Goal: Task Accomplishment & Management: Complete application form

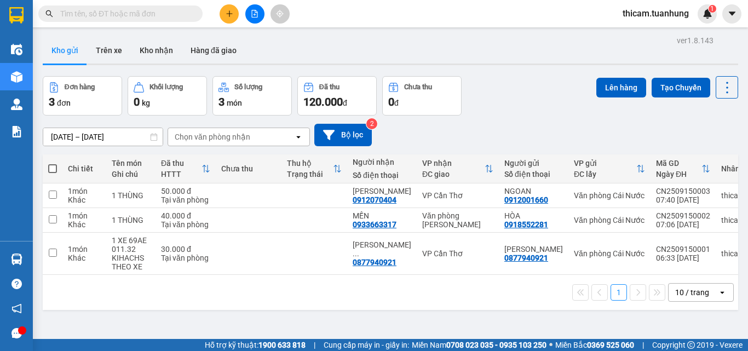
drag, startPoint x: 54, startPoint y: 171, endPoint x: 0, endPoint y: 274, distance: 115.5
click at [42, 181] on div "ver 1.8.143 Kho gửi Trên xe Kho nhận Hàng đã giao Đơn hàng 3 đơn Khối lượng 0 k…" at bounding box center [390, 208] width 704 height 351
click at [53, 170] on span at bounding box center [52, 168] width 9 height 9
click at [53, 163] on input "checkbox" at bounding box center [53, 163] width 0 height 0
checkbox input "true"
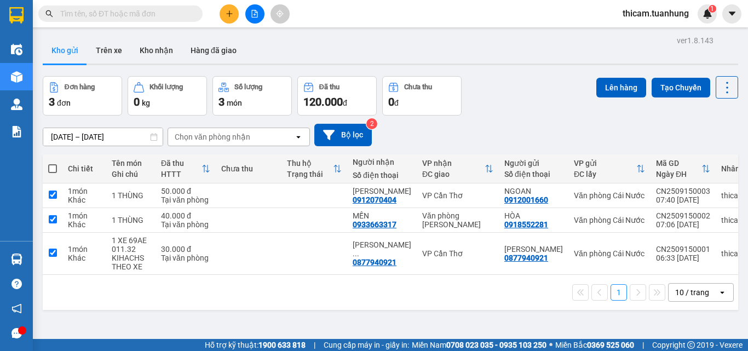
checkbox input "true"
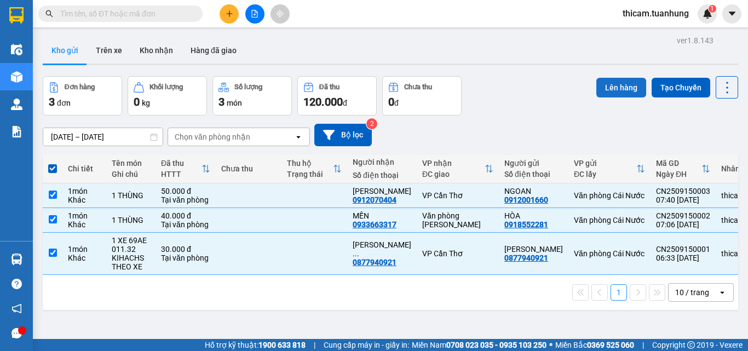
click at [620, 86] on button "Lên hàng" at bounding box center [621, 88] width 50 height 20
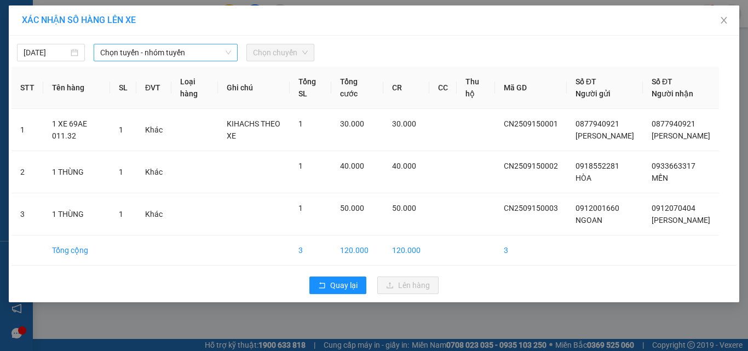
click at [205, 52] on span "Chọn tuyến - nhóm tuyến" at bounding box center [165, 52] width 131 height 16
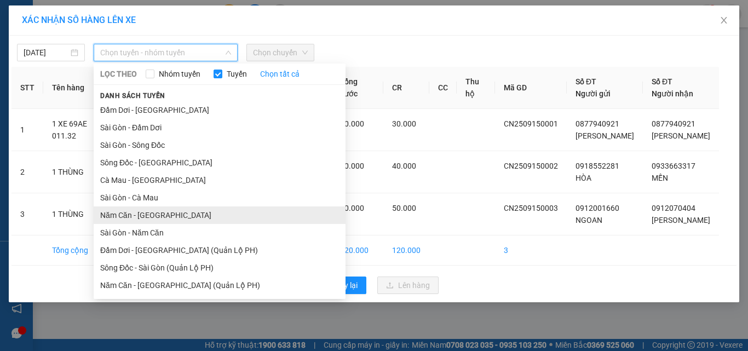
click at [154, 216] on li "Năm Căn - [GEOGRAPHIC_DATA]" at bounding box center [220, 215] width 252 height 18
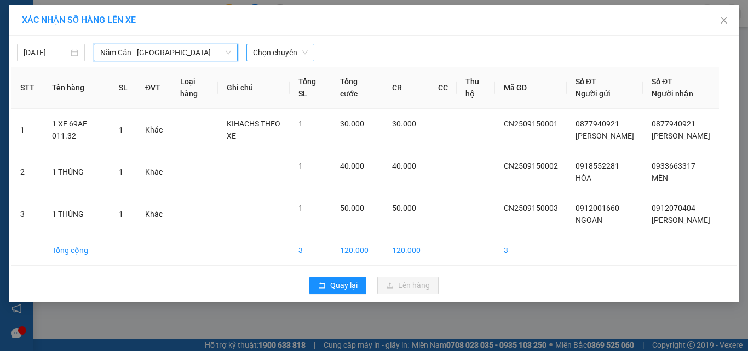
click at [294, 51] on span "Chọn chuyến" at bounding box center [280, 52] width 55 height 16
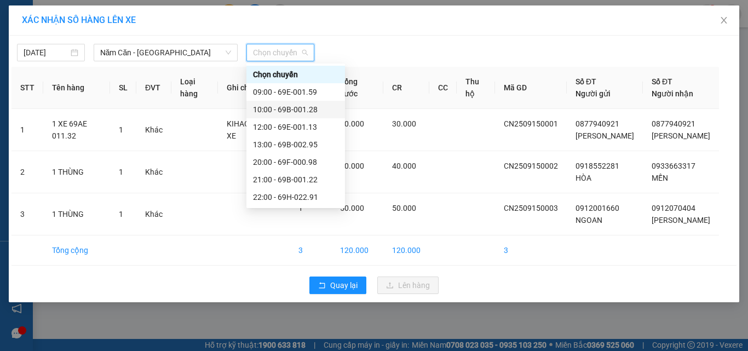
click at [296, 109] on div "10:00 - 69B-001.28" at bounding box center [295, 109] width 85 height 12
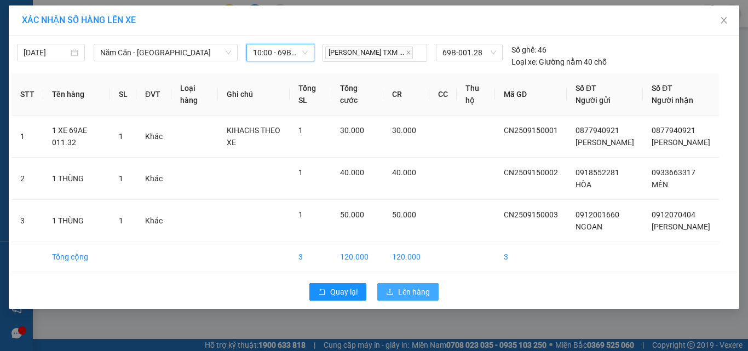
click at [410, 298] on span "Lên hàng" at bounding box center [414, 292] width 32 height 12
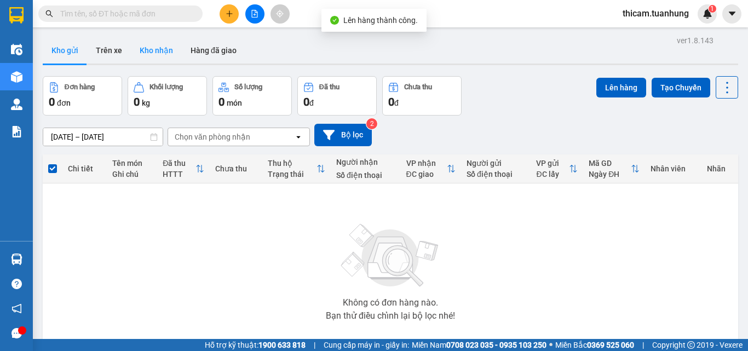
drag, startPoint x: 157, startPoint y: 46, endPoint x: 164, endPoint y: 44, distance: 7.8
click at [157, 47] on button "Kho nhận" at bounding box center [156, 50] width 51 height 26
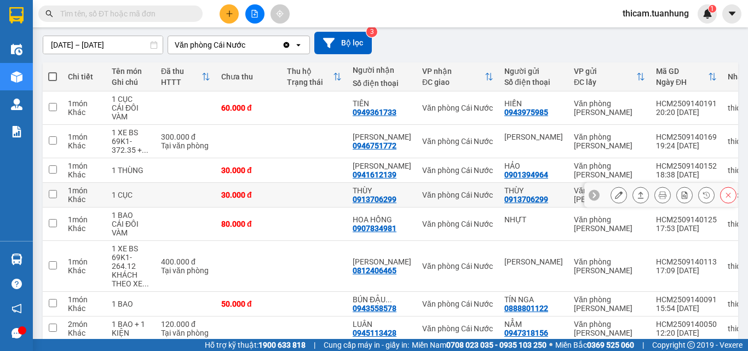
scroll to position [201, 0]
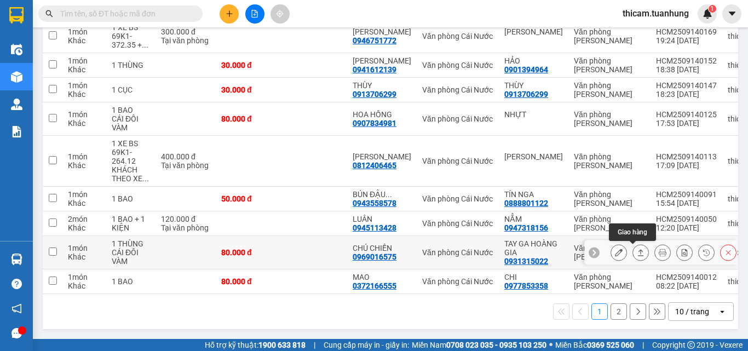
click at [637, 250] on icon at bounding box center [641, 252] width 8 height 8
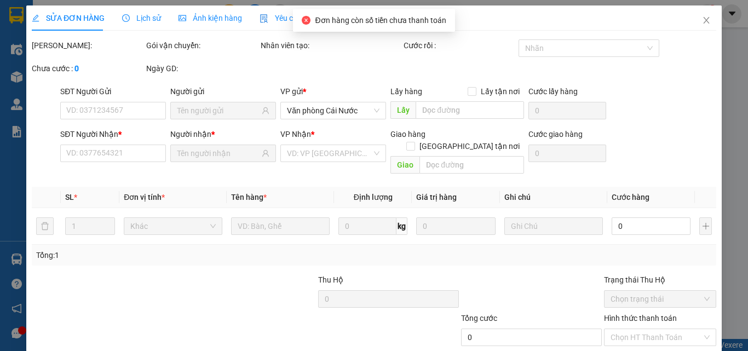
type input "0931315022"
type input "TAY GA HOÀNG GIA"
type input "0969016575"
type input "CHÚ CHIẾN"
type input "80.000"
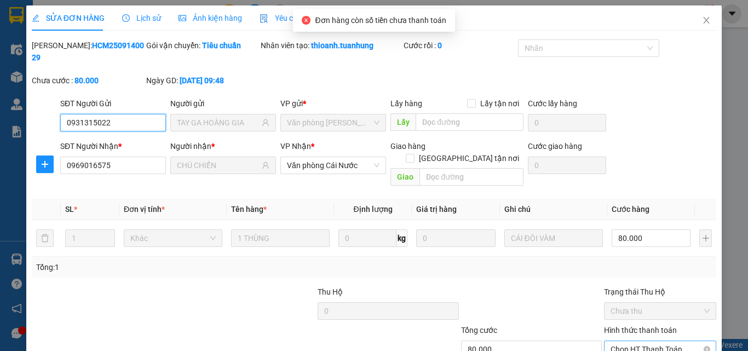
scroll to position [56, 0]
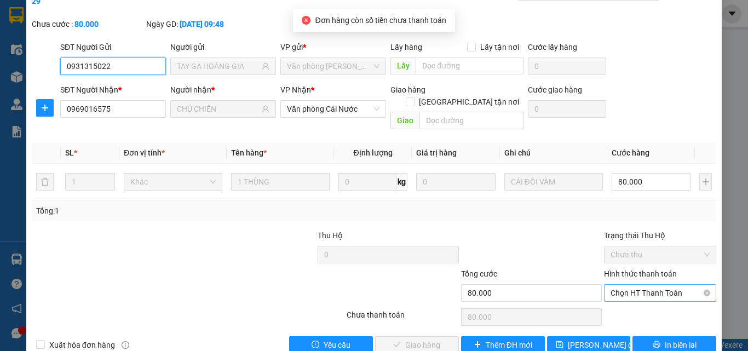
click at [645, 285] on span "Chọn HT Thanh Toán" at bounding box center [659, 293] width 99 height 16
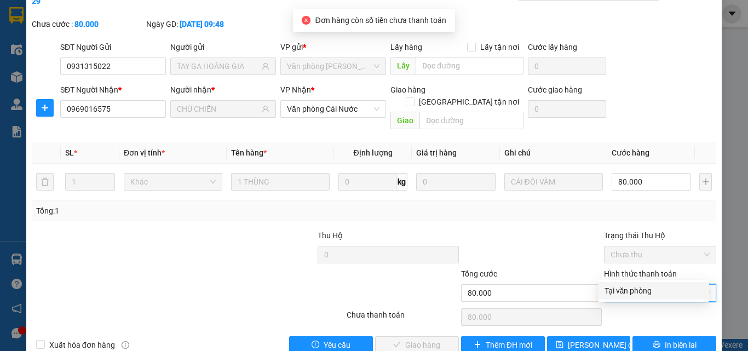
click at [644, 285] on div "Tại văn phòng" at bounding box center [653, 291] width 98 height 12
type input "0"
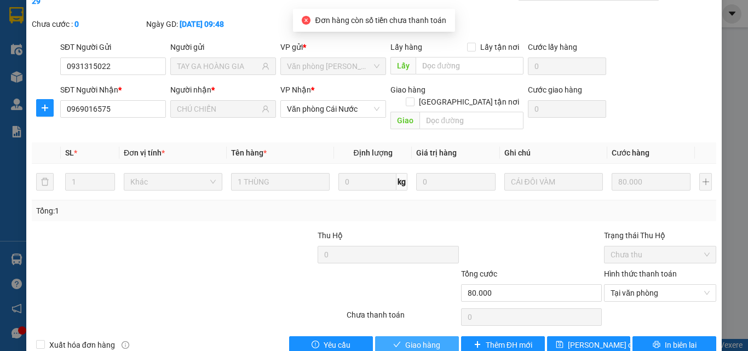
click at [405, 332] on span "Giao hàng" at bounding box center [422, 345] width 35 height 12
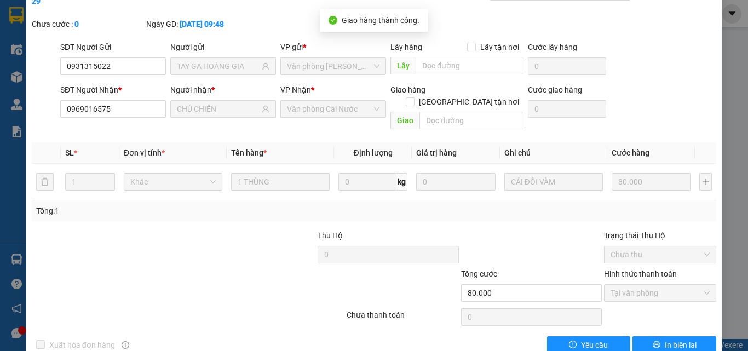
scroll to position [2, 0]
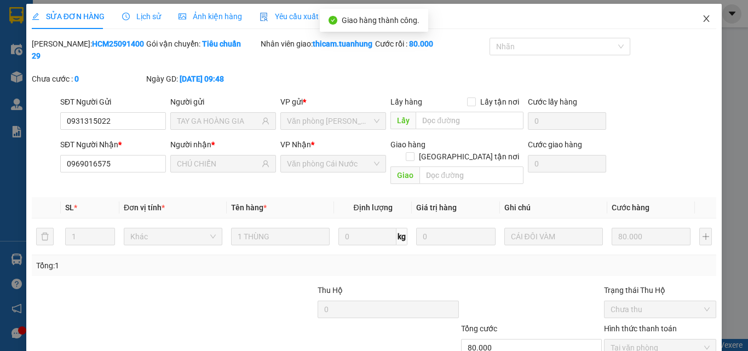
click at [703, 16] on icon "close" at bounding box center [706, 18] width 6 height 7
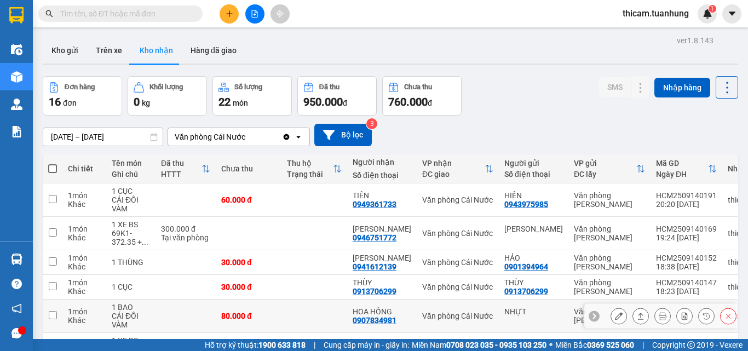
scroll to position [109, 0]
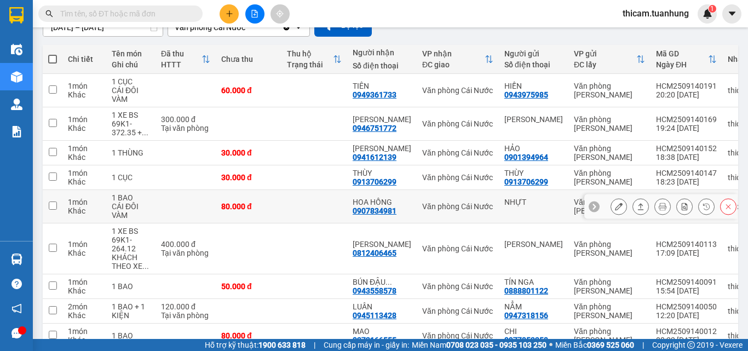
click at [637, 207] on icon at bounding box center [641, 207] width 8 height 8
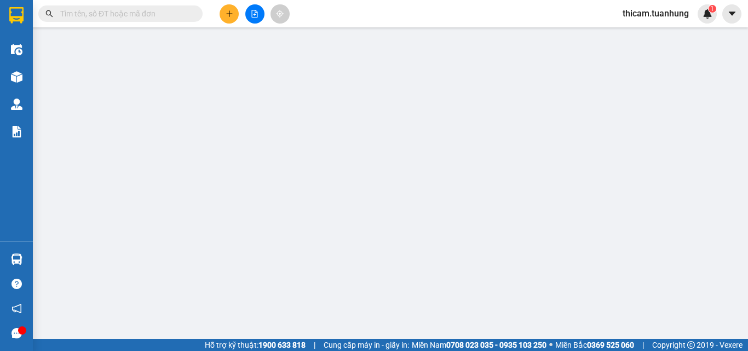
type input "NHỰT"
type input "0907834981"
type input "HOA HỒNG"
type input "80.000"
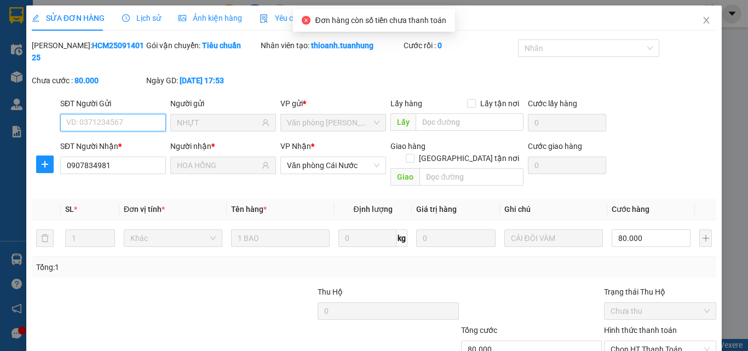
scroll to position [56, 0]
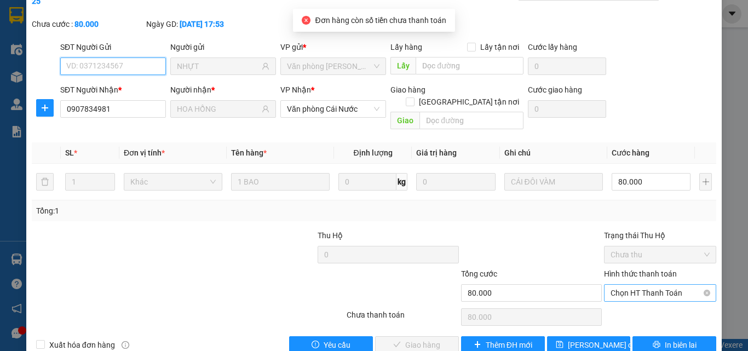
click at [621, 285] on span "Chọn HT Thanh Toán" at bounding box center [659, 293] width 99 height 16
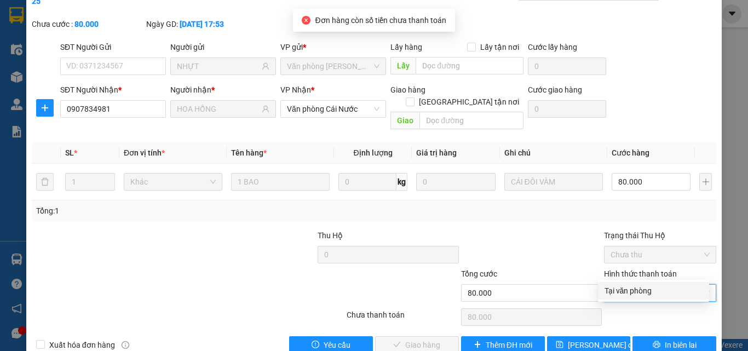
click at [630, 290] on div "Tại văn phòng" at bounding box center [653, 291] width 98 height 12
type input "0"
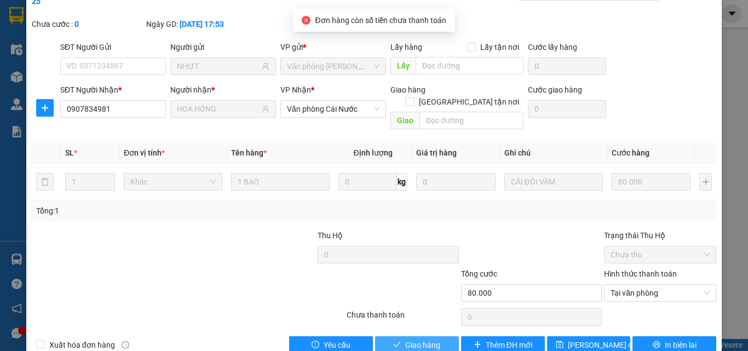
click at [426, 332] on span "Giao hàng" at bounding box center [422, 345] width 35 height 12
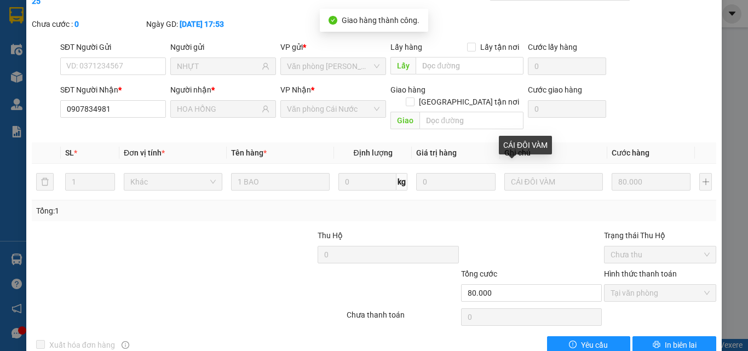
scroll to position [0, 0]
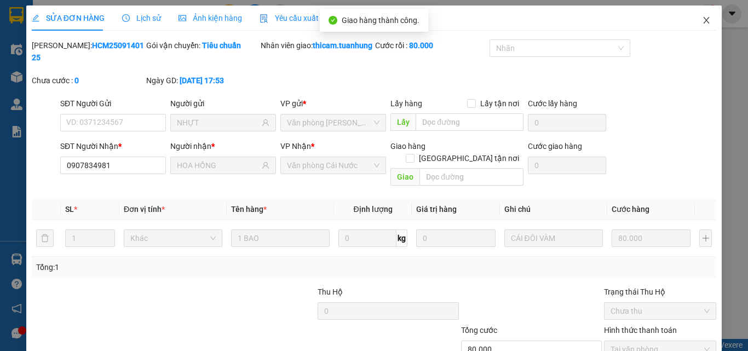
click at [692, 23] on span "Close" at bounding box center [706, 20] width 31 height 31
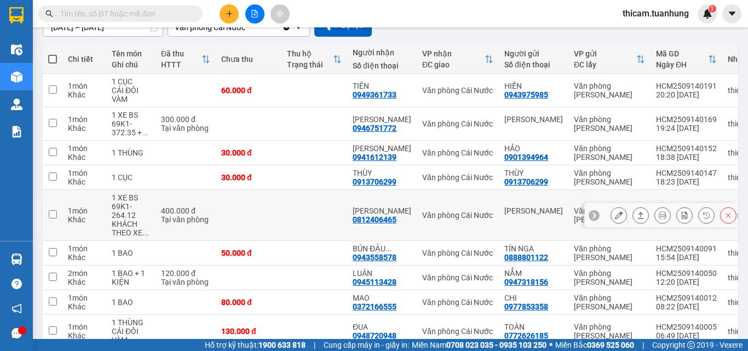
scroll to position [164, 0]
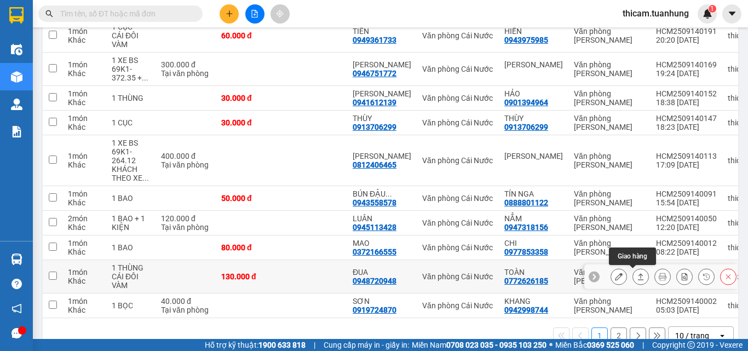
click at [637, 277] on icon at bounding box center [641, 277] width 8 height 8
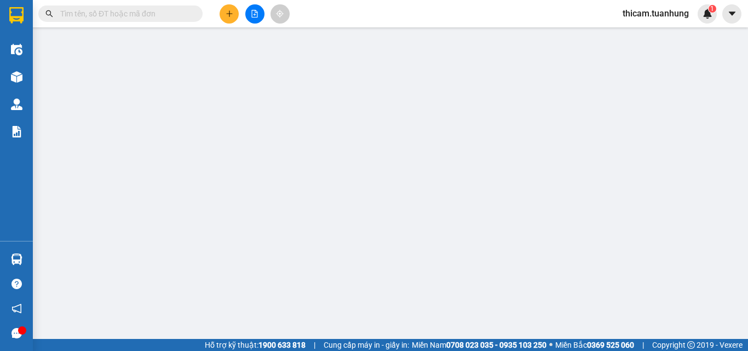
type input "0772626185"
type input "TOÀN"
type input "0948720948"
type input "ĐUA"
type input "130.000"
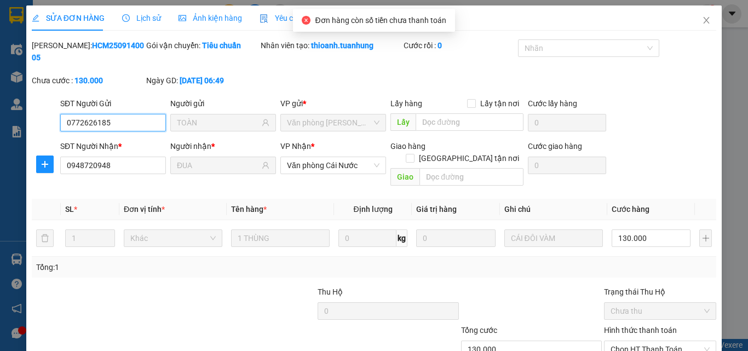
scroll to position [56, 0]
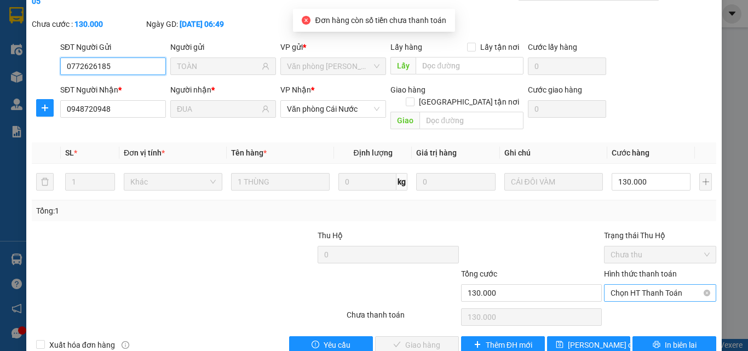
click at [637, 285] on span "Chọn HT Thanh Toán" at bounding box center [659, 293] width 99 height 16
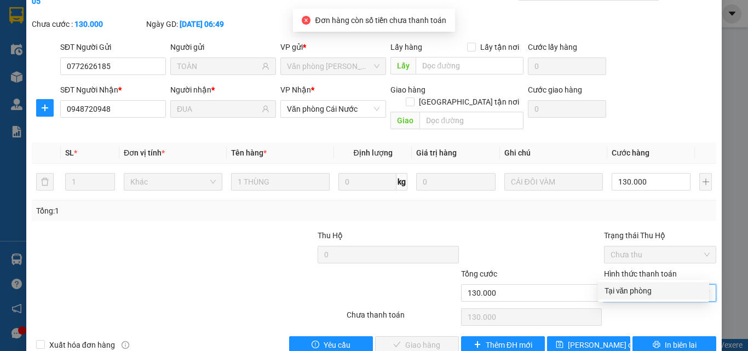
click at [635, 290] on div "Tại văn phòng" at bounding box center [653, 291] width 98 height 12
type input "0"
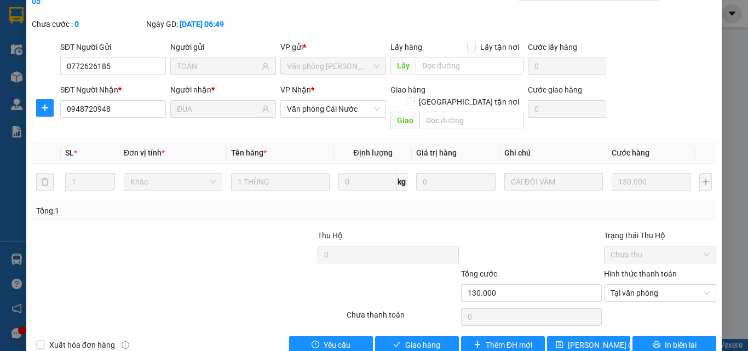
click at [442, 332] on div "SỬA ĐƠN HÀNG Lịch sử Ảnh kiện hàng Yêu cầu xuất hóa đơn điện tử Total Paid Fee …" at bounding box center [374, 175] width 748 height 351
click at [424, 332] on button "Giao hàng" at bounding box center [417, 345] width 84 height 18
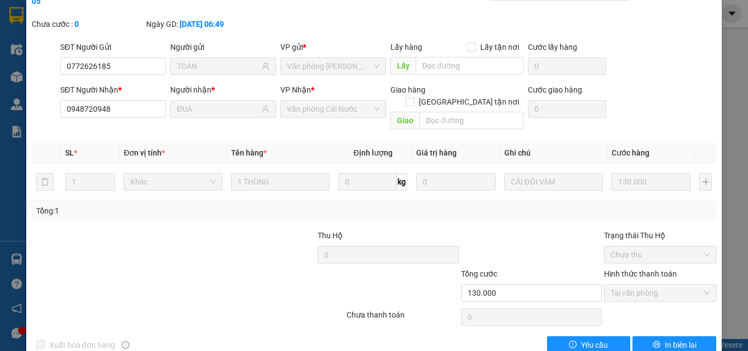
scroll to position [0, 0]
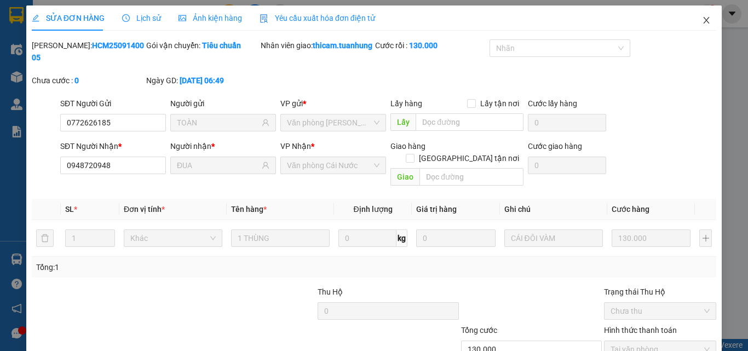
click at [702, 24] on icon "close" at bounding box center [706, 20] width 9 height 9
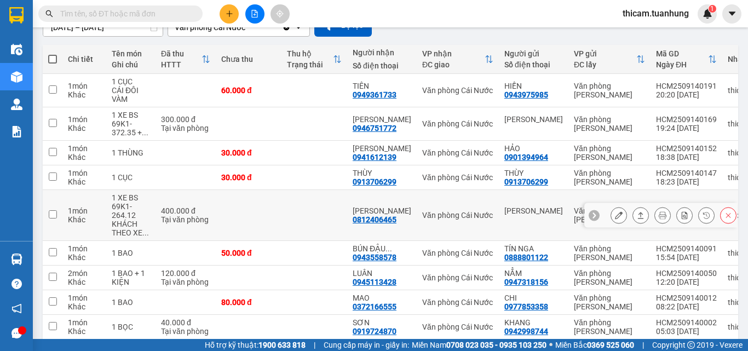
scroll to position [164, 0]
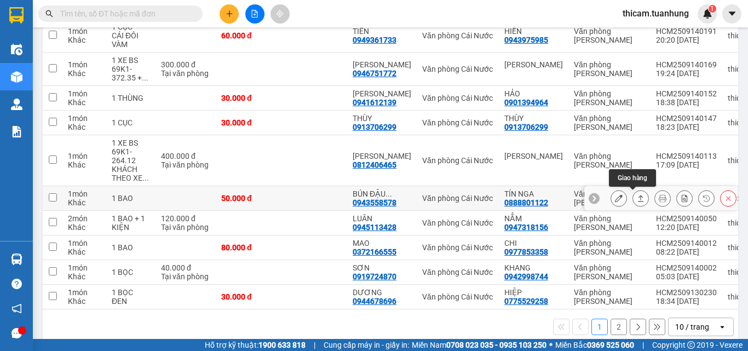
click at [637, 195] on icon at bounding box center [641, 198] width 8 height 8
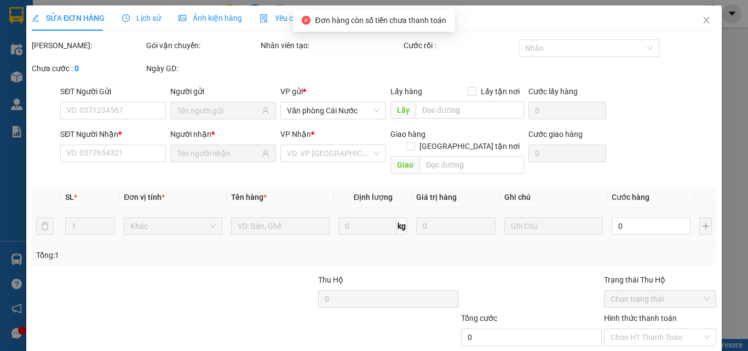
type input "0888801122"
type input "TÍN NGA"
type input "0943558578"
type input "BÚN ĐẬU VÀNG"
type input "50.000"
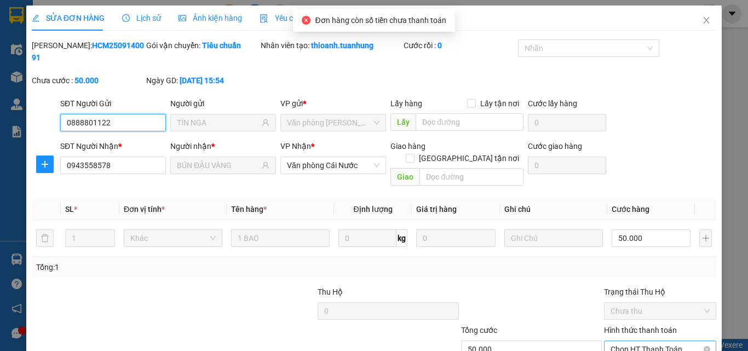
scroll to position [56, 0]
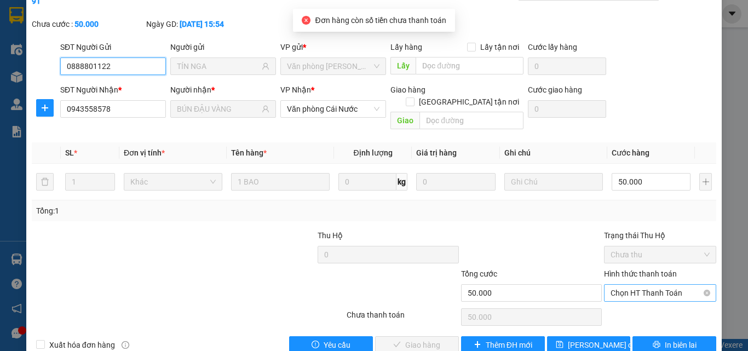
click at [639, 285] on span "Chọn HT Thanh Toán" at bounding box center [659, 293] width 99 height 16
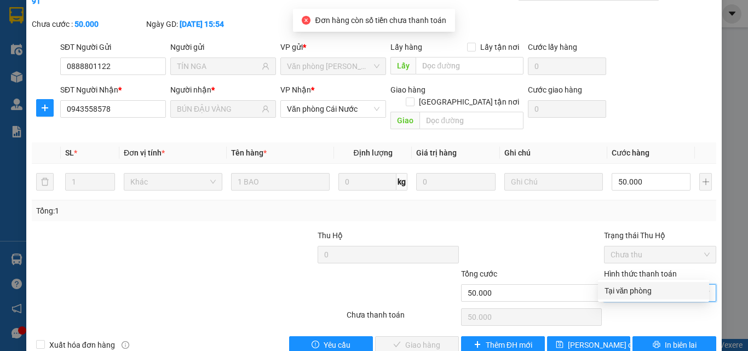
click at [631, 286] on div "Tại văn phòng" at bounding box center [653, 291] width 98 height 12
type input "0"
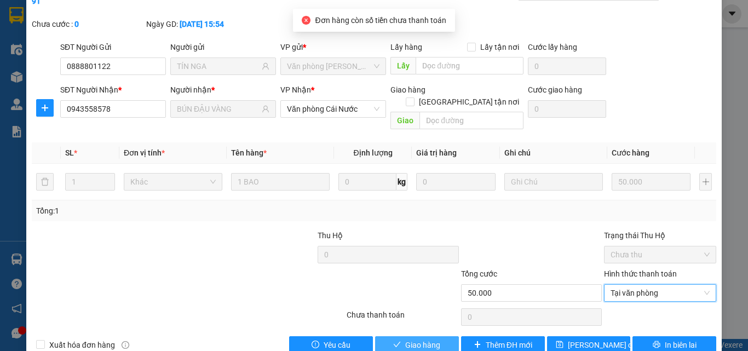
click at [415, 332] on span "Giao hàng" at bounding box center [422, 345] width 35 height 12
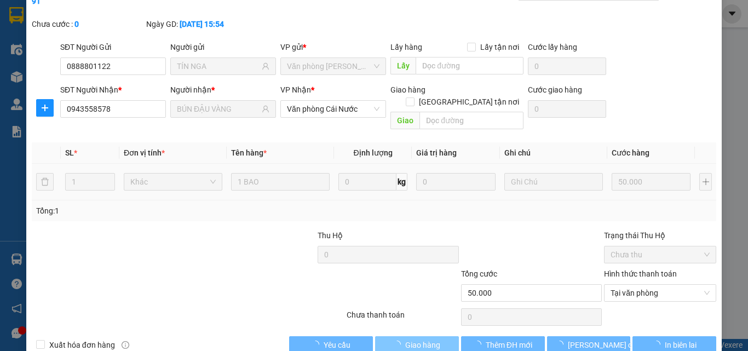
scroll to position [0, 0]
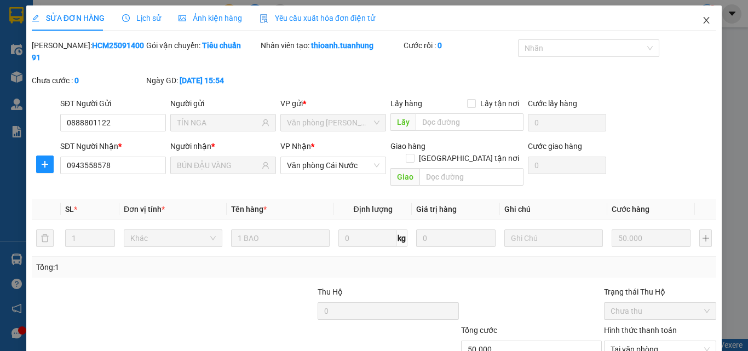
drag, startPoint x: 696, startPoint y: 29, endPoint x: 704, endPoint y: 13, distance: 18.4
click at [701, 18] on span "Close" at bounding box center [706, 20] width 31 height 31
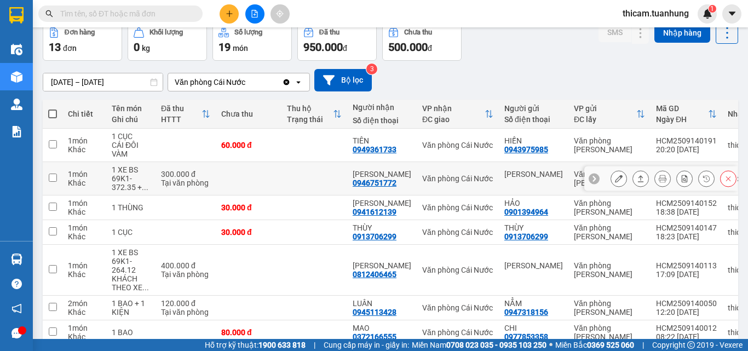
scroll to position [193, 0]
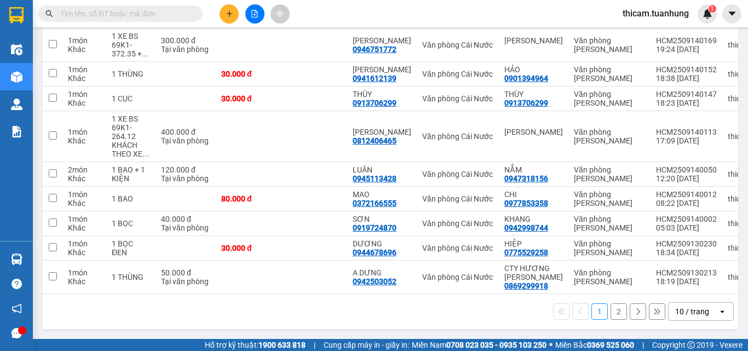
click at [610, 310] on button "2" at bounding box center [618, 311] width 16 height 16
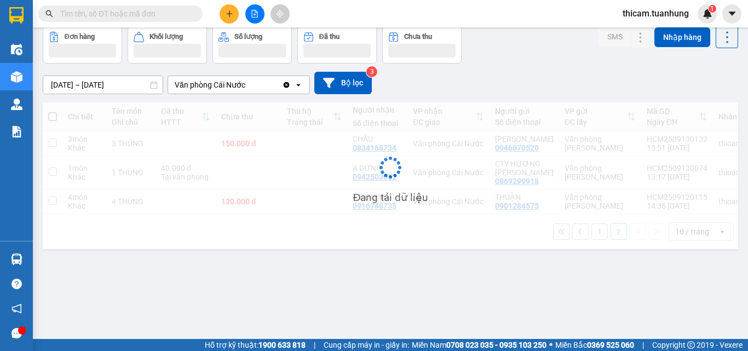
scroll to position [50, 0]
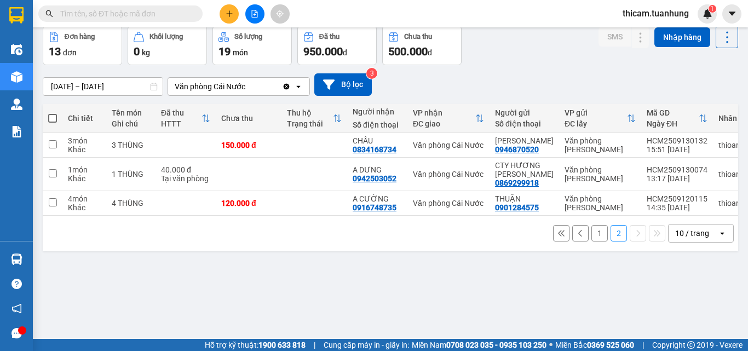
click at [591, 241] on button "1" at bounding box center [599, 233] width 16 height 16
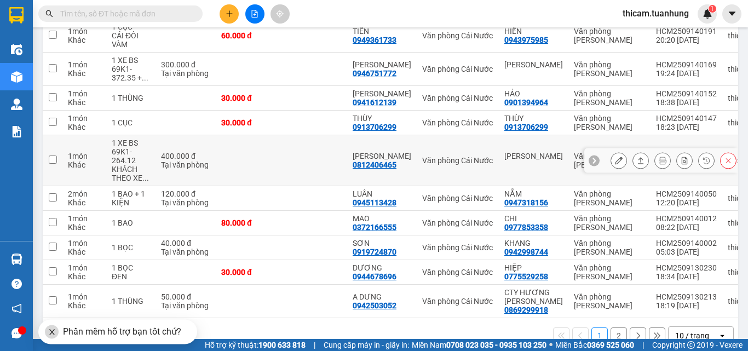
scroll to position [193, 0]
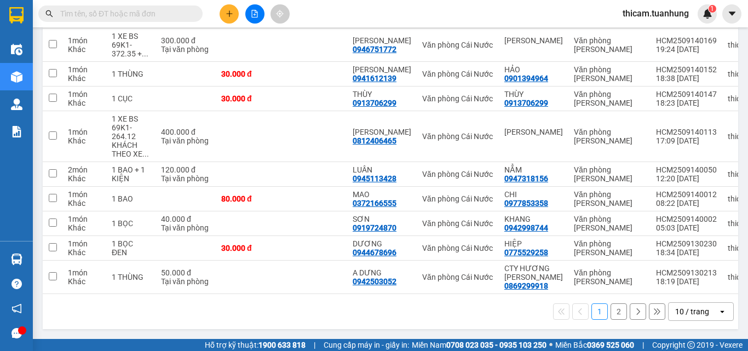
click at [611, 307] on button "2" at bounding box center [618, 311] width 16 height 16
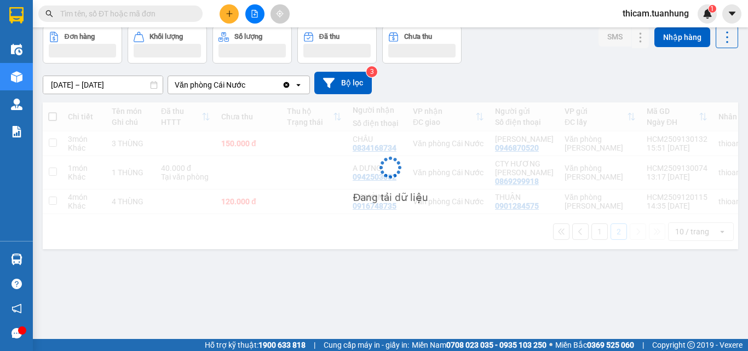
scroll to position [50, 0]
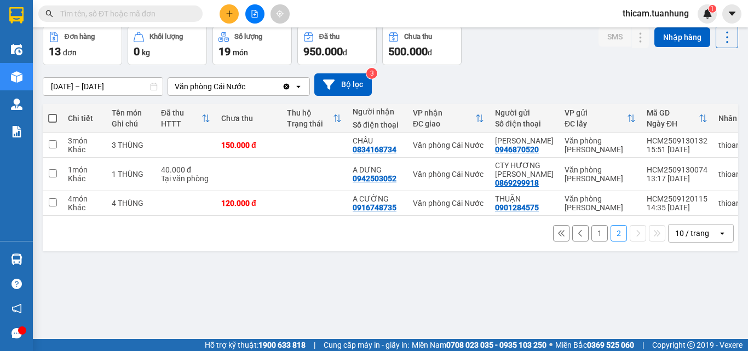
click at [591, 241] on button "1" at bounding box center [599, 233] width 16 height 16
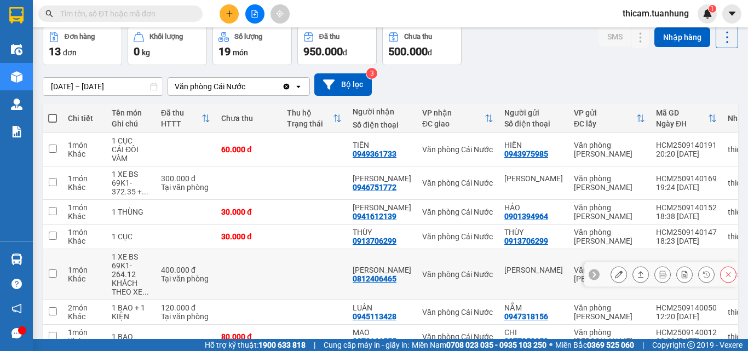
scroll to position [160, 0]
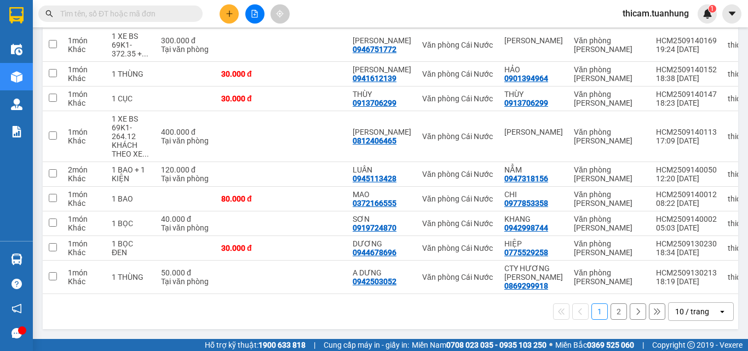
click at [613, 313] on button "2" at bounding box center [618, 311] width 16 height 16
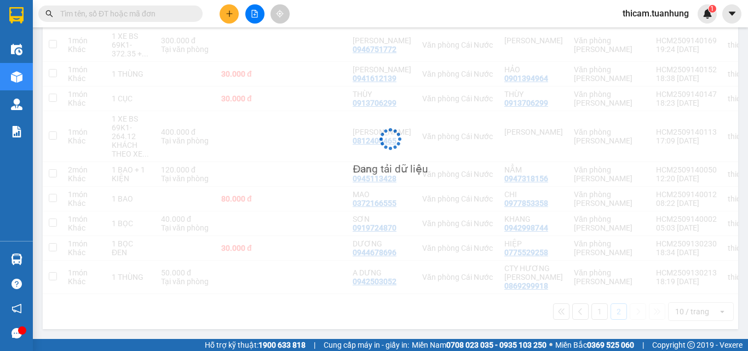
scroll to position [50, 0]
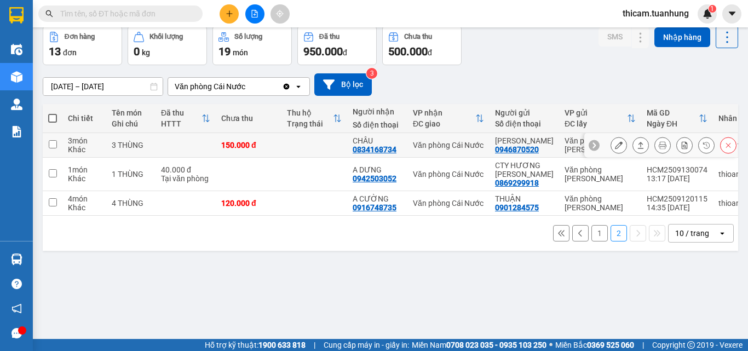
click at [637, 149] on icon at bounding box center [641, 145] width 8 height 8
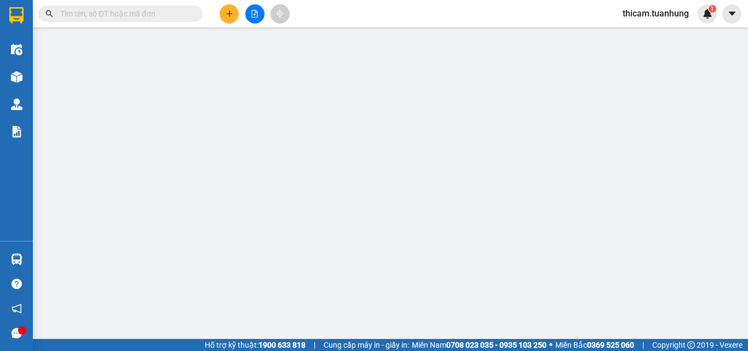
type input "0946870520"
type input "[PERSON_NAME]"
type input "0834168734"
type input "CHÂU"
type input "150.000"
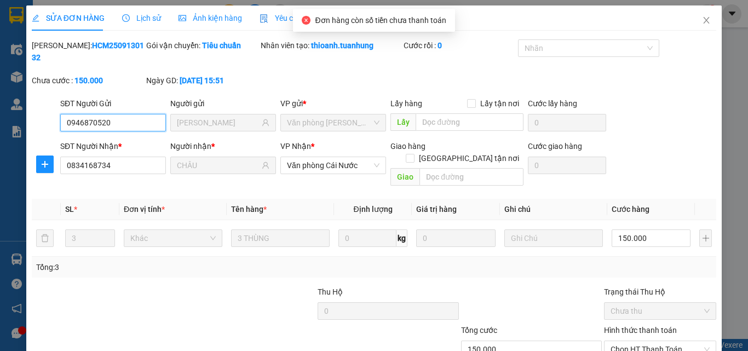
scroll to position [56, 0]
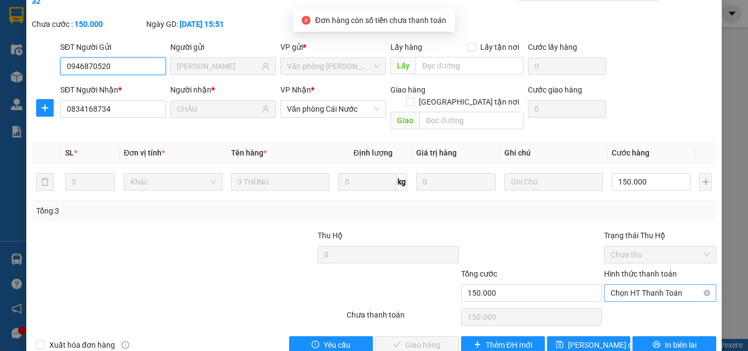
click at [627, 285] on span "Chọn HT Thanh Toán" at bounding box center [659, 293] width 99 height 16
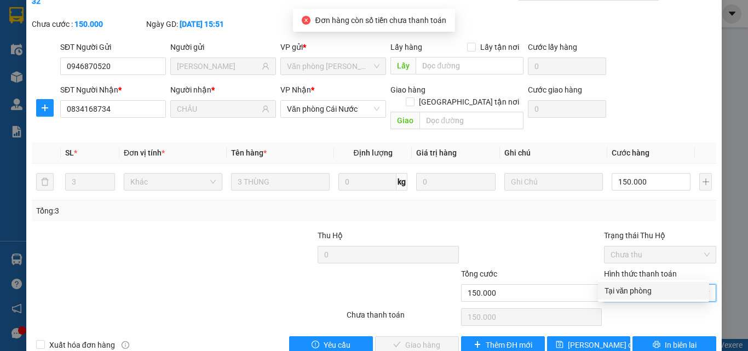
click at [617, 283] on div "Tại văn phòng" at bounding box center [653, 291] width 111 height 18
type input "0"
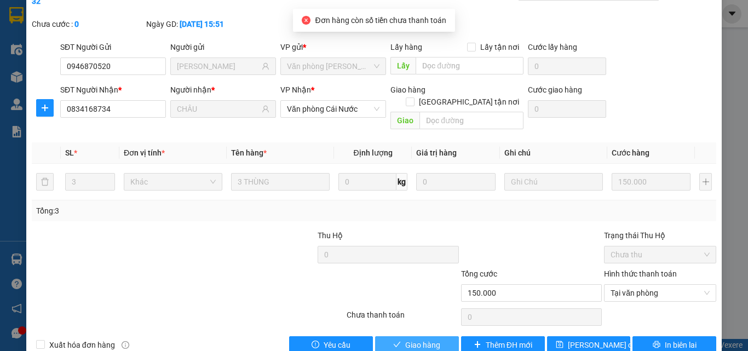
click at [405, 332] on span "Giao hàng" at bounding box center [422, 345] width 35 height 12
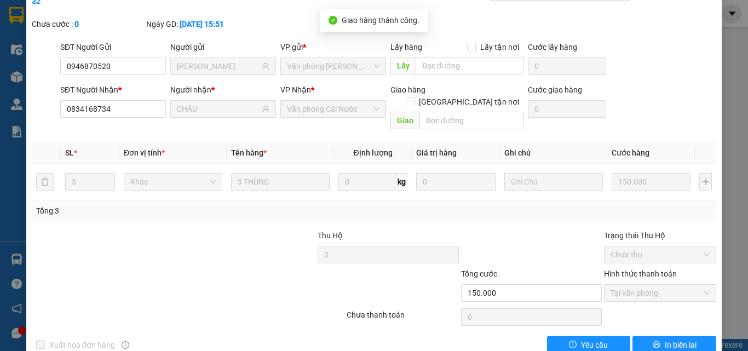
scroll to position [0, 0]
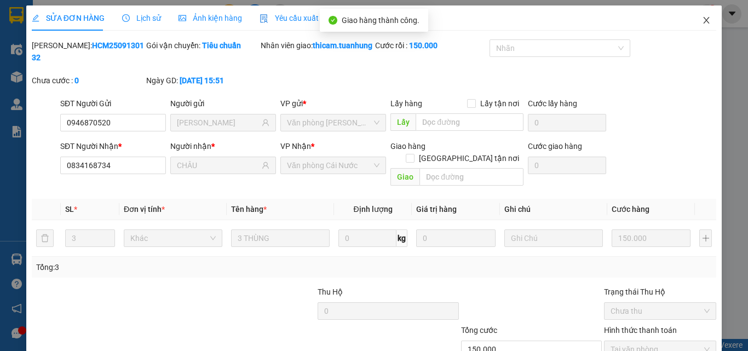
click at [704, 22] on span "Close" at bounding box center [706, 20] width 31 height 31
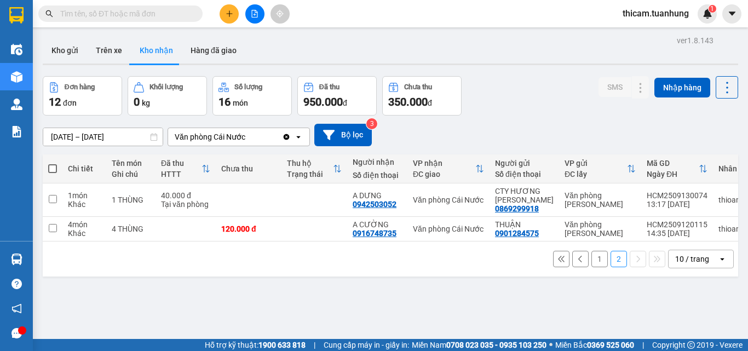
click at [591, 256] on button "1" at bounding box center [599, 259] width 16 height 16
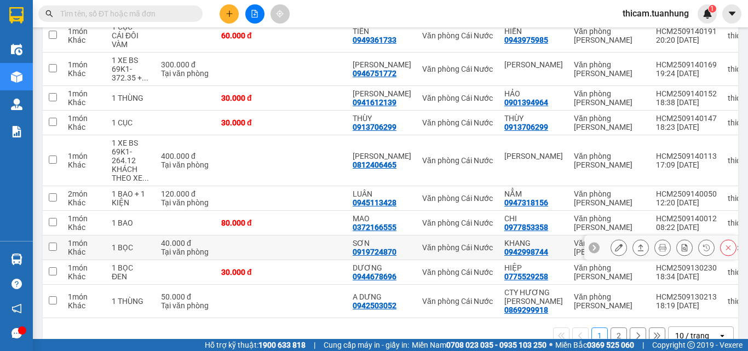
scroll to position [193, 0]
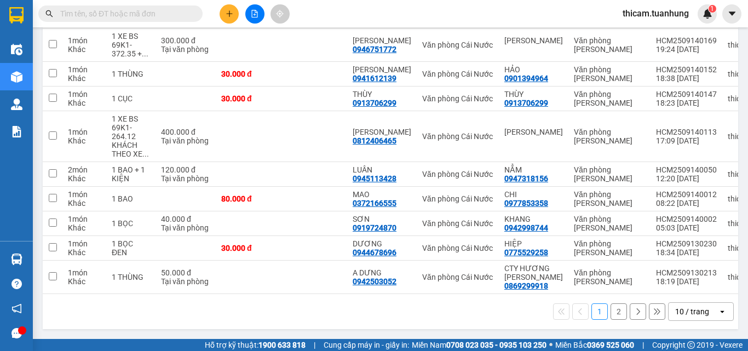
click at [610, 314] on button "2" at bounding box center [618, 311] width 16 height 16
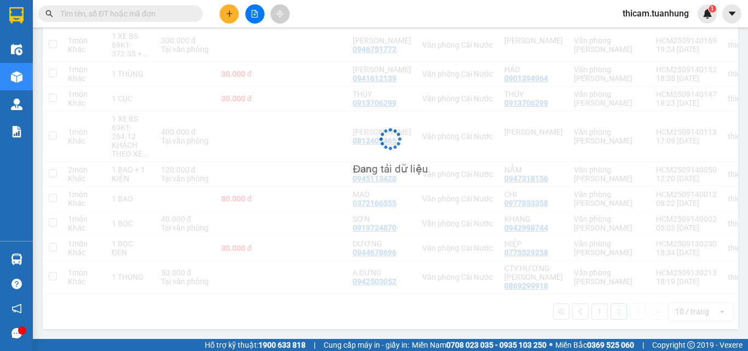
scroll to position [50, 0]
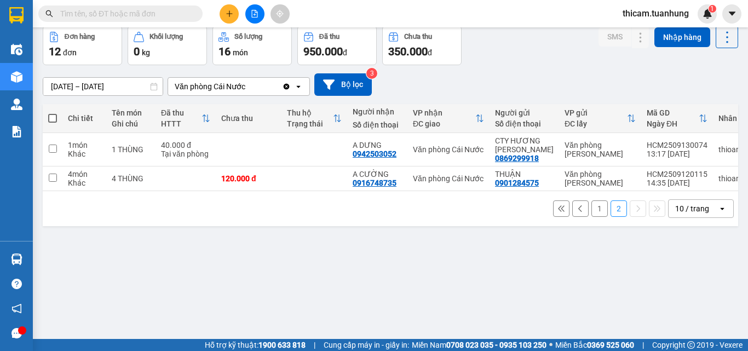
click at [591, 213] on button "1" at bounding box center [599, 208] width 16 height 16
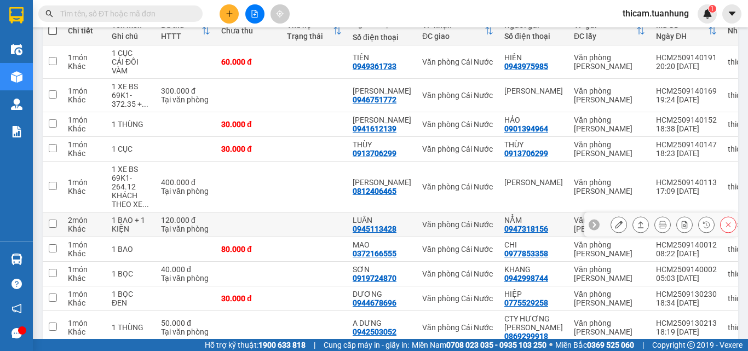
scroll to position [193, 0]
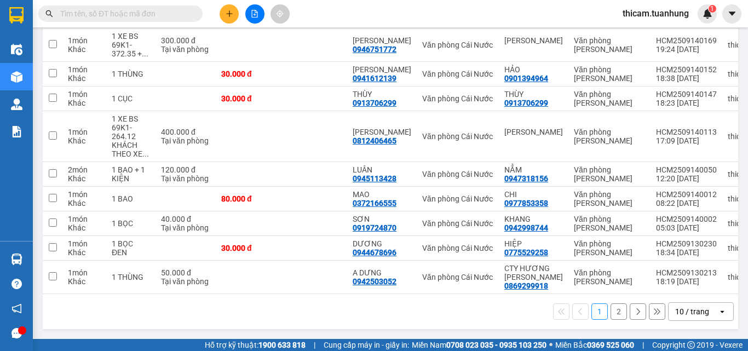
click at [610, 315] on button "2" at bounding box center [618, 311] width 16 height 16
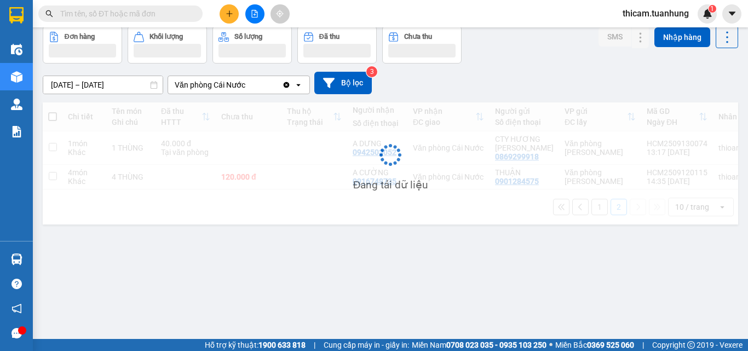
scroll to position [50, 0]
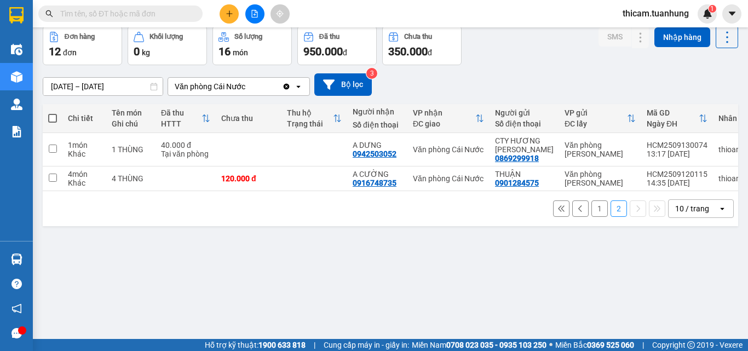
click at [591, 211] on button "1" at bounding box center [599, 208] width 16 height 16
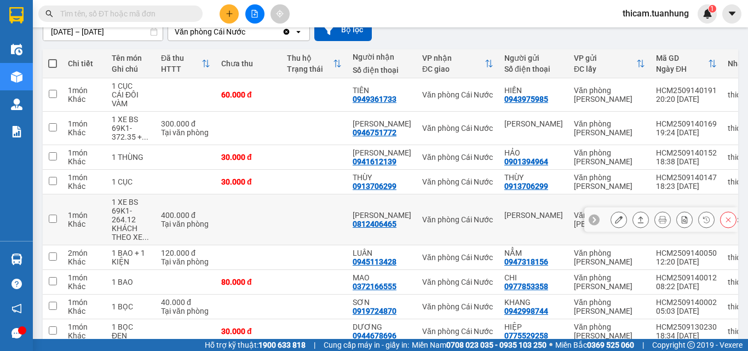
scroll to position [193, 0]
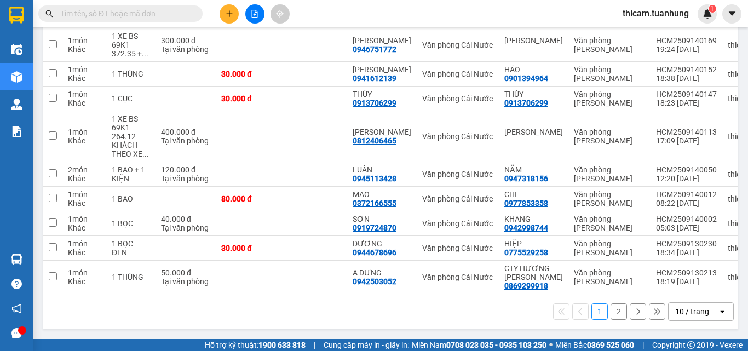
click at [610, 309] on button "2" at bounding box center [618, 311] width 16 height 16
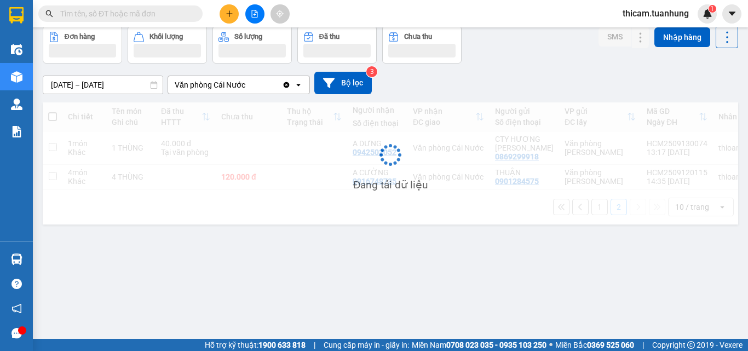
scroll to position [50, 0]
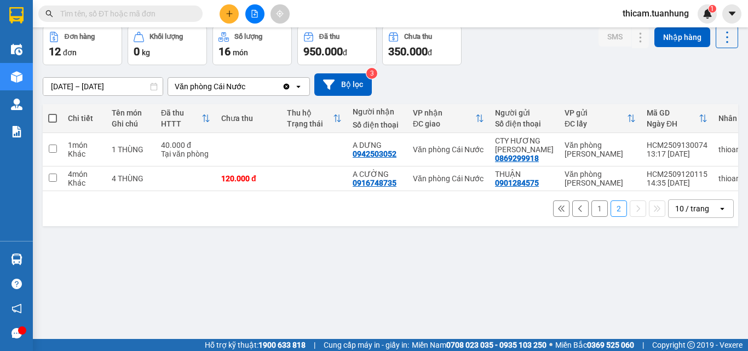
click at [593, 211] on button "1" at bounding box center [599, 208] width 16 height 16
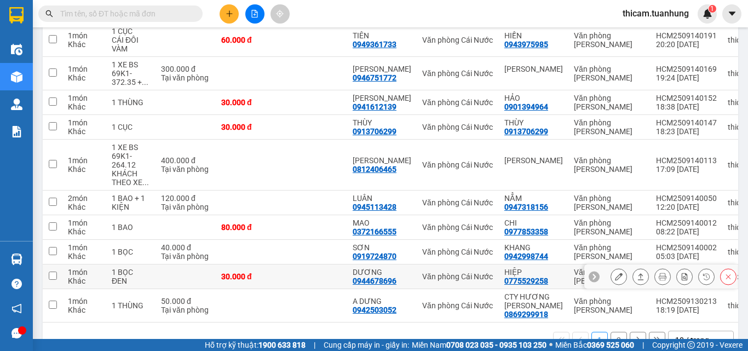
scroll to position [193, 0]
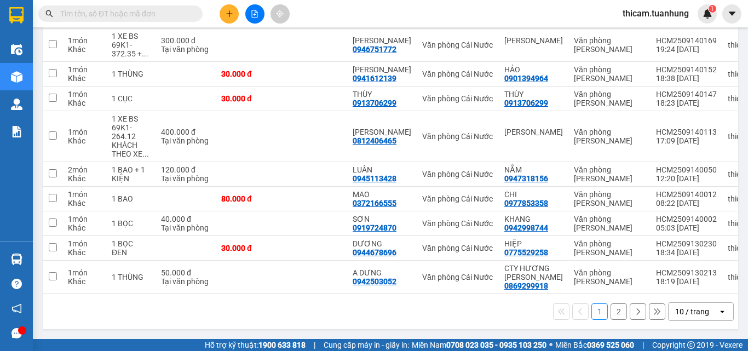
click at [618, 311] on button "2" at bounding box center [618, 311] width 16 height 16
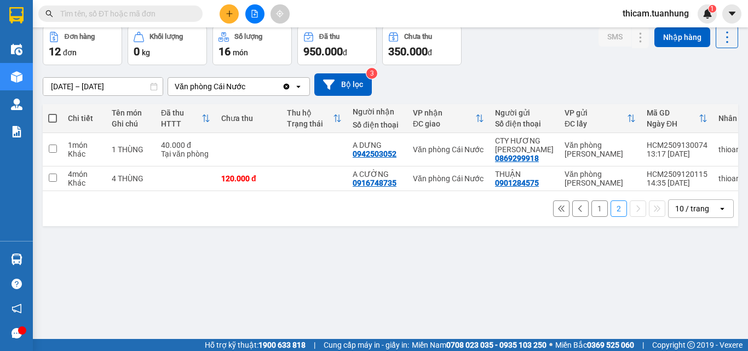
click at [591, 216] on button "1" at bounding box center [599, 208] width 16 height 16
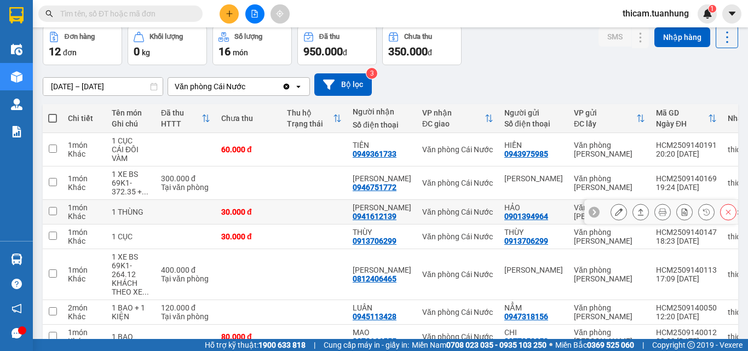
scroll to position [193, 0]
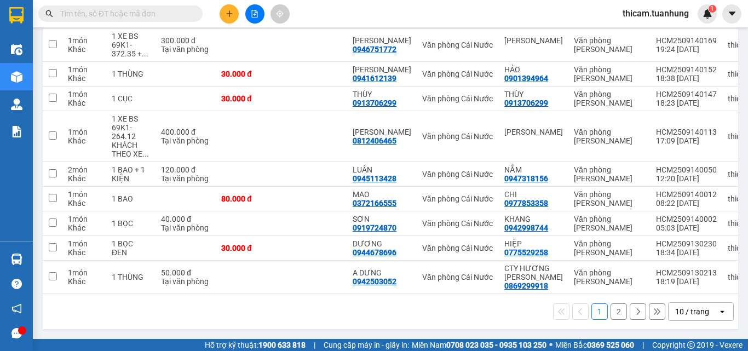
click at [612, 314] on button "2" at bounding box center [618, 311] width 16 height 16
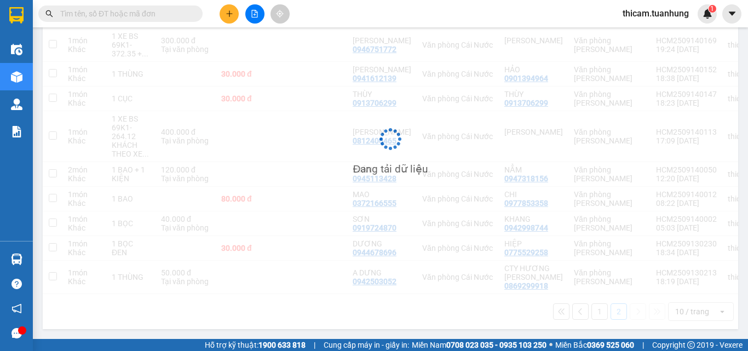
scroll to position [50, 0]
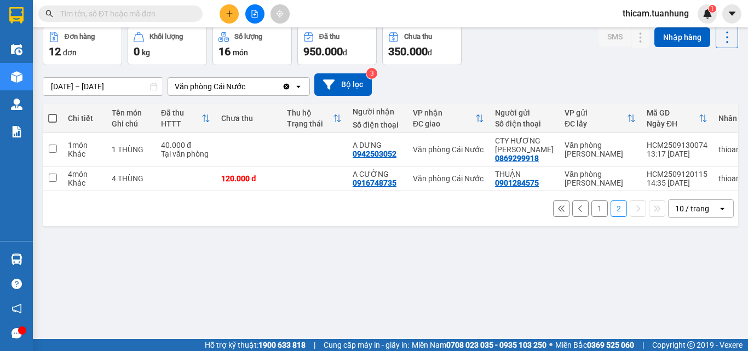
click at [592, 208] on button "1" at bounding box center [599, 208] width 16 height 16
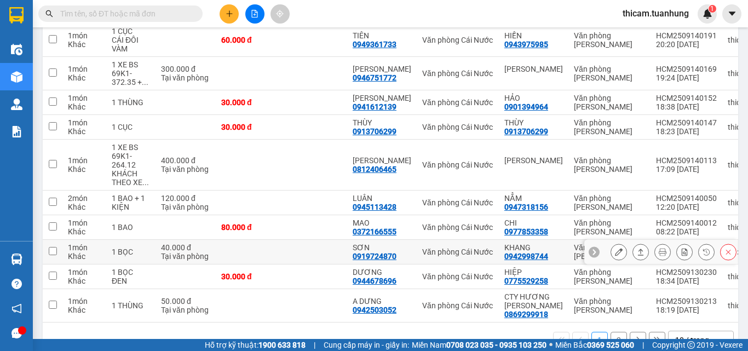
scroll to position [193, 0]
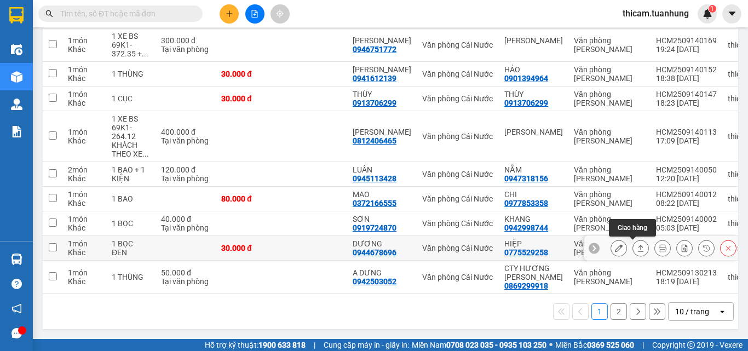
click at [637, 244] on icon at bounding box center [641, 248] width 8 height 8
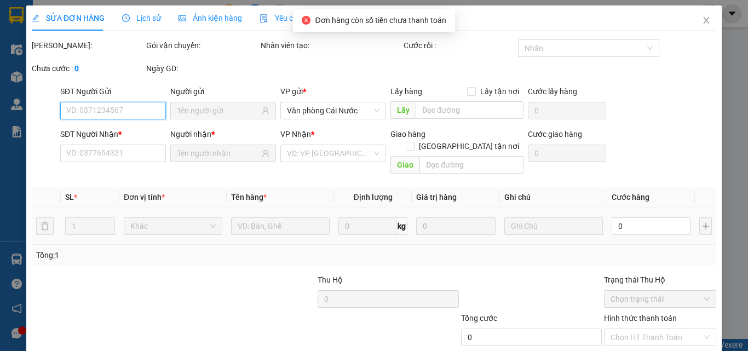
scroll to position [56, 0]
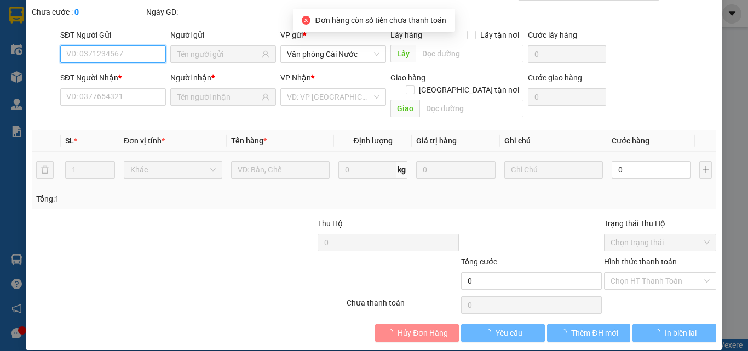
type input "0775529258"
type input "HIỆP"
type input "0944678696"
type input "DƯƠNG"
type input "30.000"
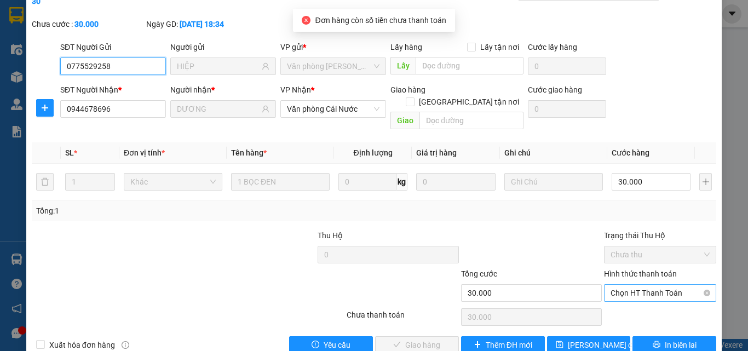
click at [649, 285] on span "Chọn HT Thanh Toán" at bounding box center [659, 293] width 99 height 16
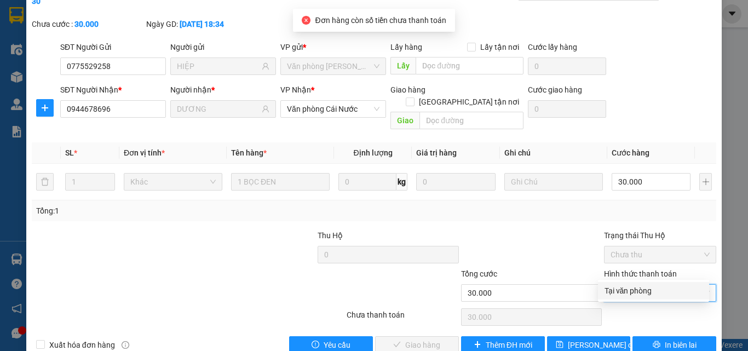
click at [637, 292] on div "Tại văn phòng" at bounding box center [653, 291] width 98 height 12
type input "0"
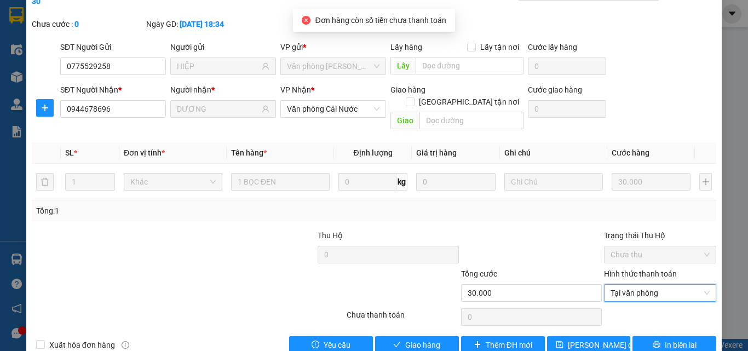
click at [411, 305] on div "Total Paid Fee 0 Total UnPaid Fee 30.000 Cash Collection Total Fee Mã ĐH: HCM25…" at bounding box center [374, 168] width 684 height 371
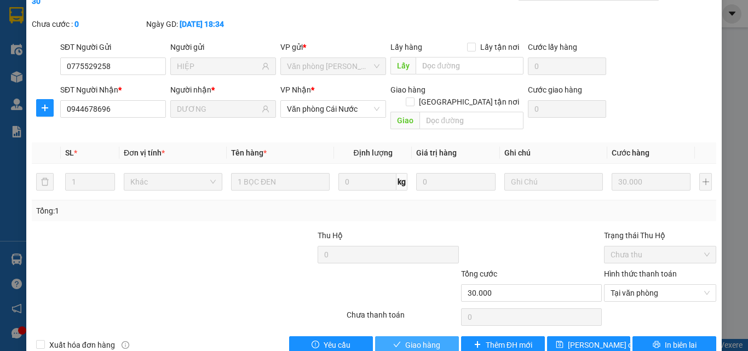
click at [412, 332] on span "Giao hàng" at bounding box center [422, 345] width 35 height 12
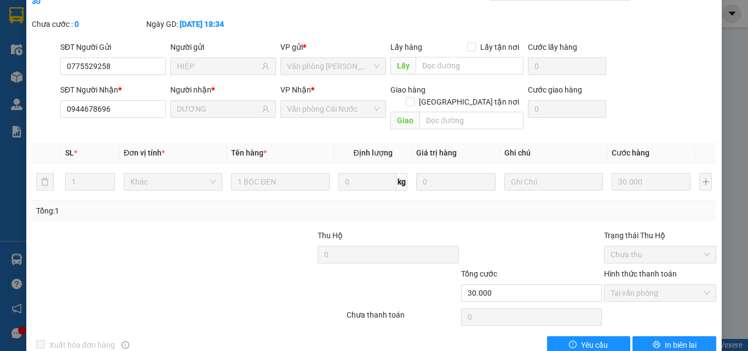
scroll to position [0, 0]
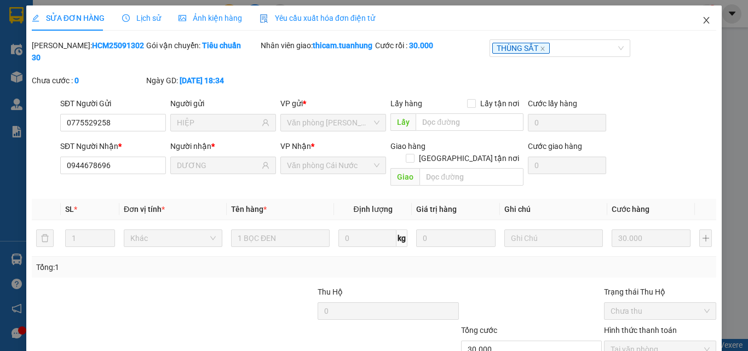
click at [702, 21] on icon "close" at bounding box center [706, 20] width 9 height 9
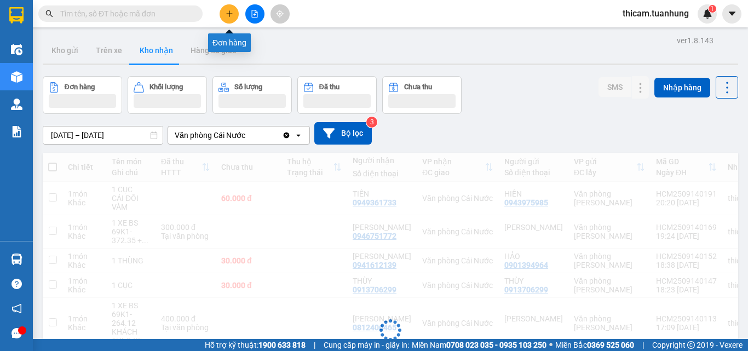
click at [222, 18] on button at bounding box center [228, 13] width 19 height 19
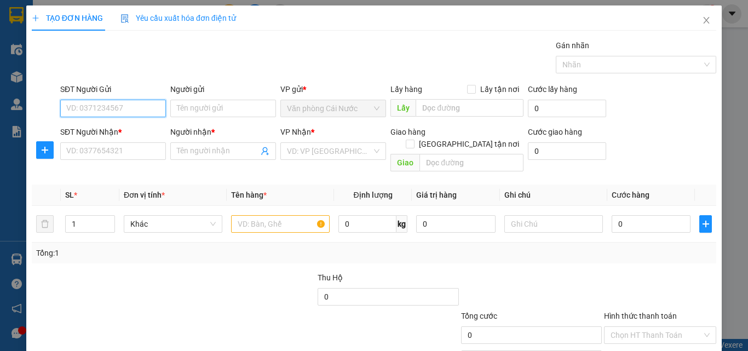
click at [126, 109] on input "SĐT Người Gửi" at bounding box center [113, 109] width 106 height 18
type input "0917226338"
click at [125, 126] on div "0917226338 - BÌNH" at bounding box center [111, 130] width 91 height 12
type input "BÌNH"
type input "0917226338"
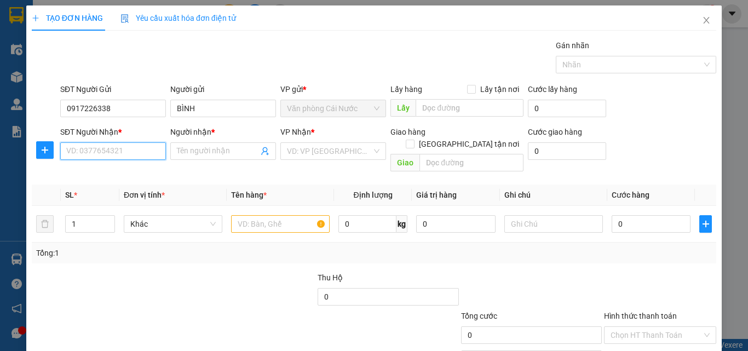
click at [130, 148] on input "SĐT Người Nhận *" at bounding box center [113, 151] width 106 height 18
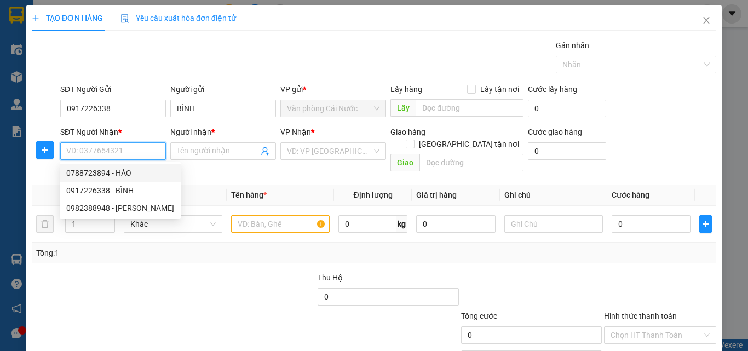
click at [105, 146] on input "SĐT Người Nhận *" at bounding box center [113, 151] width 106 height 18
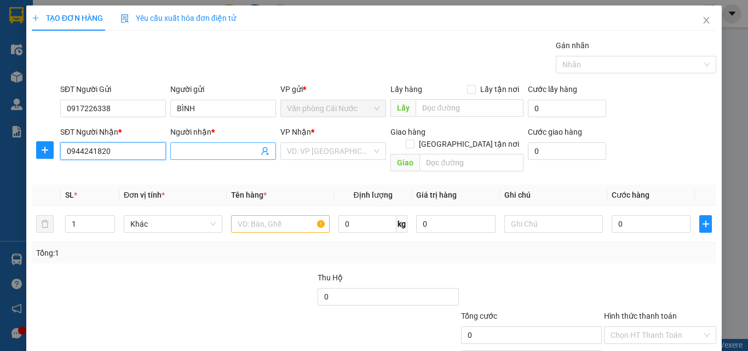
type input "0944241820"
click at [218, 152] on input "Người nhận *" at bounding box center [218, 151] width 82 height 12
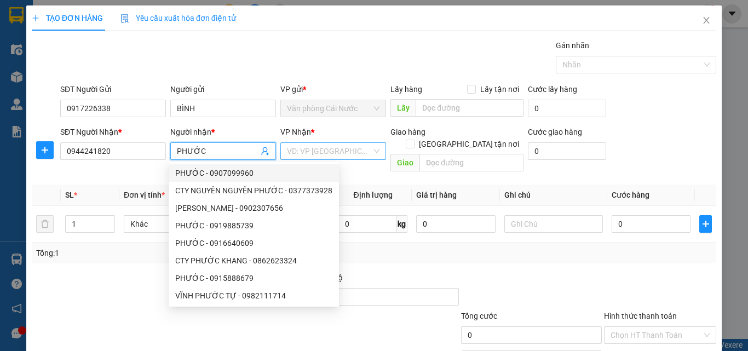
type input "PHƯỚC"
click at [321, 157] on input "search" at bounding box center [329, 151] width 85 height 16
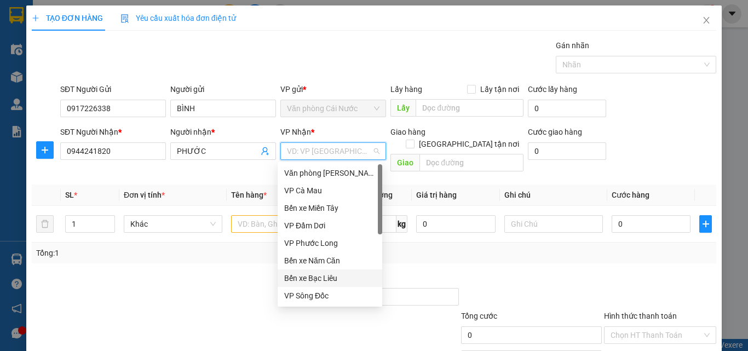
scroll to position [70, 0]
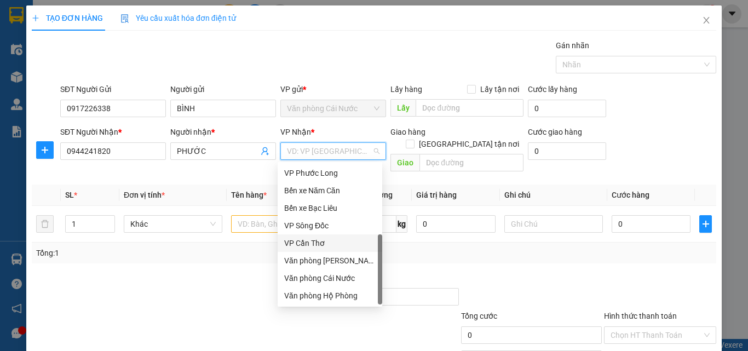
click at [317, 240] on div "VP Cần Thơ" at bounding box center [329, 243] width 91 height 12
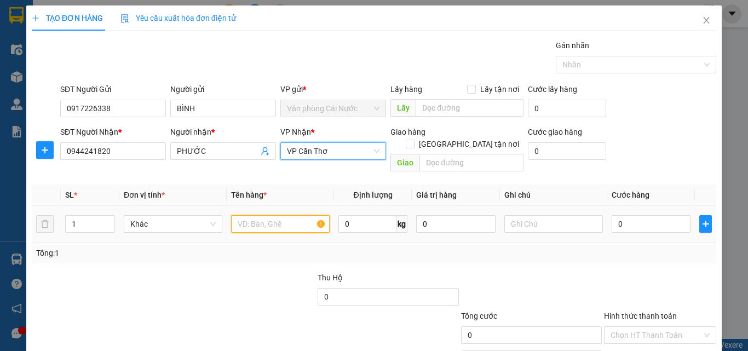
click at [290, 215] on input "text" at bounding box center [280, 224] width 99 height 18
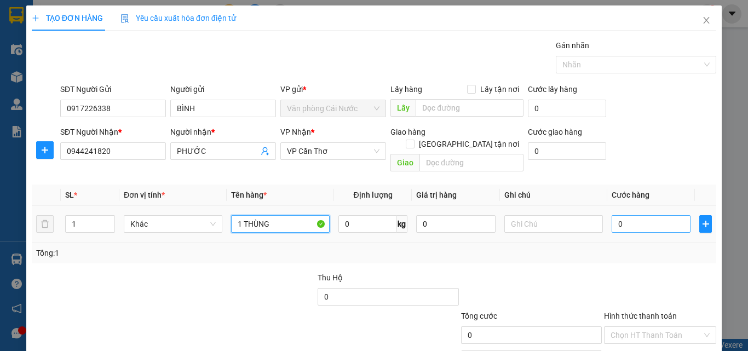
type input "1 THÙNG"
click at [651, 215] on input "0" at bounding box center [650, 224] width 79 height 18
type input "6"
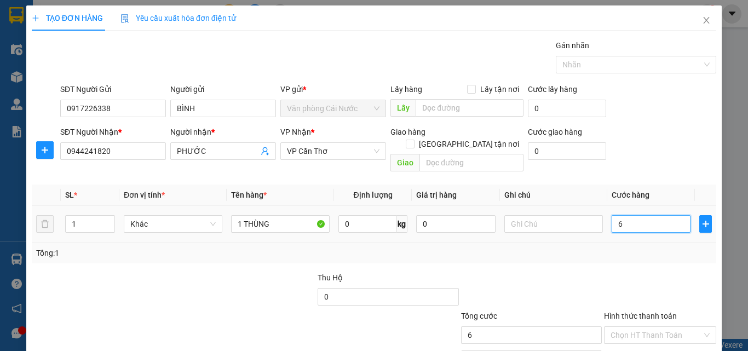
type input "60"
click at [633, 247] on div "Tổng: 1" at bounding box center [373, 253] width 675 height 12
type input "60.000"
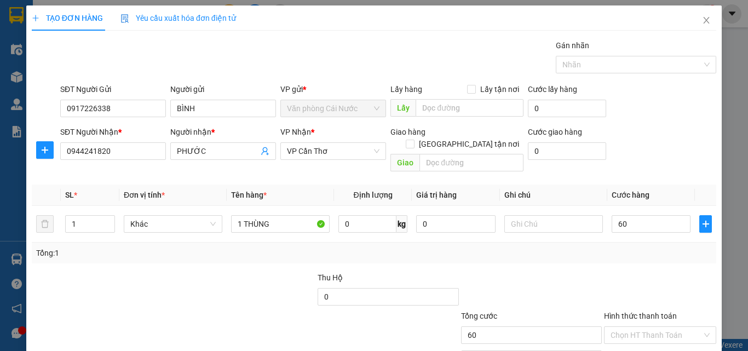
type input "60.000"
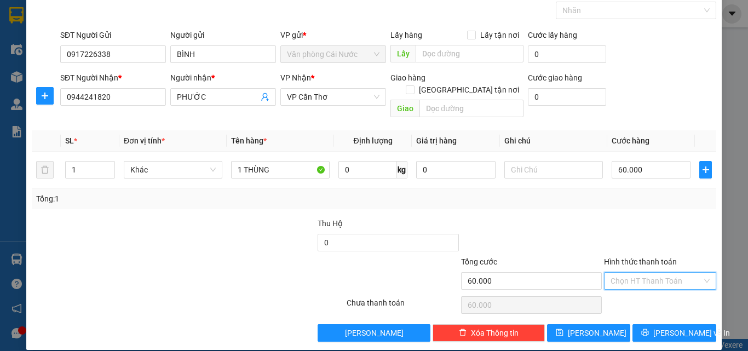
click at [661, 273] on input "Hình thức thanh toán" at bounding box center [655, 281] width 91 height 16
click at [632, 290] on div "Tại văn phòng" at bounding box center [653, 291] width 98 height 12
type input "0"
click at [661, 327] on span "[PERSON_NAME] và In" at bounding box center [691, 333] width 77 height 12
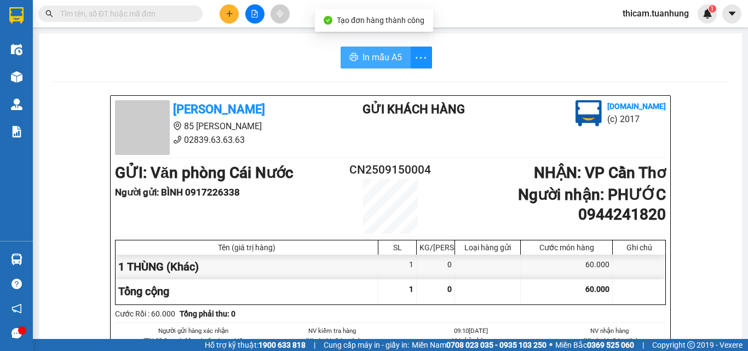
click at [373, 62] on span "In mẫu A5" at bounding box center [381, 57] width 39 height 14
